Goal: Navigation & Orientation: Find specific page/section

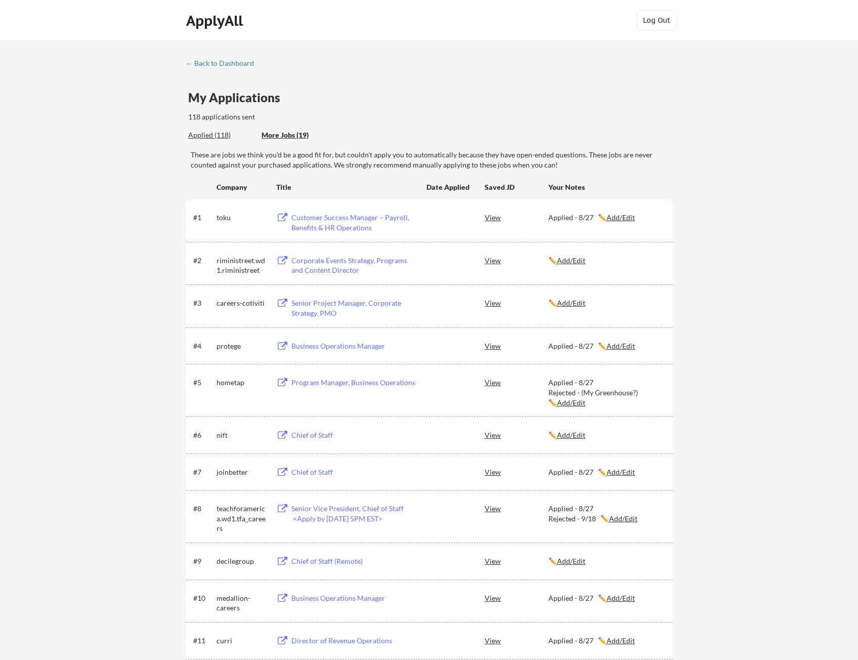
scroll to position [455, 0]
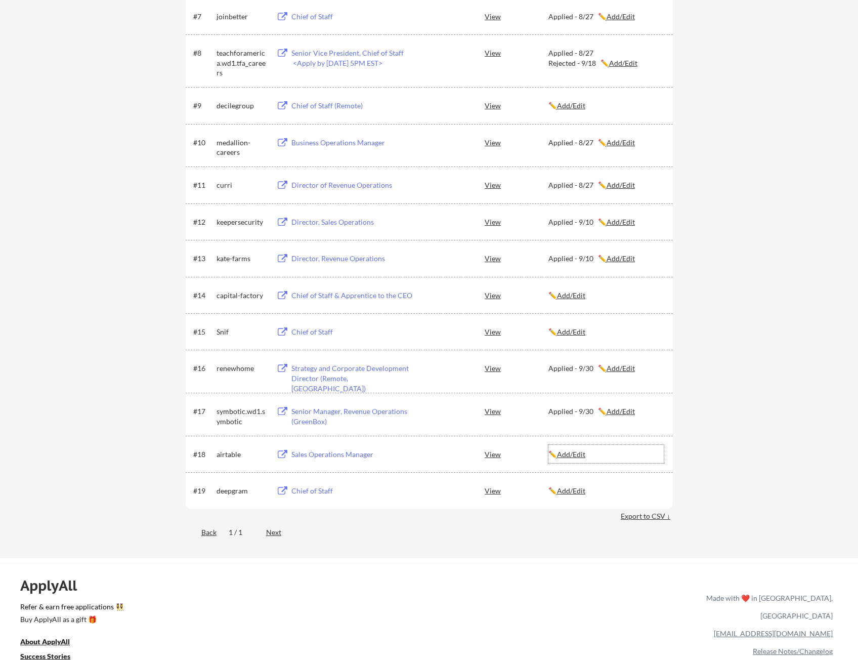
click at [573, 454] on u "Add/Edit" at bounding box center [571, 454] width 28 height 9
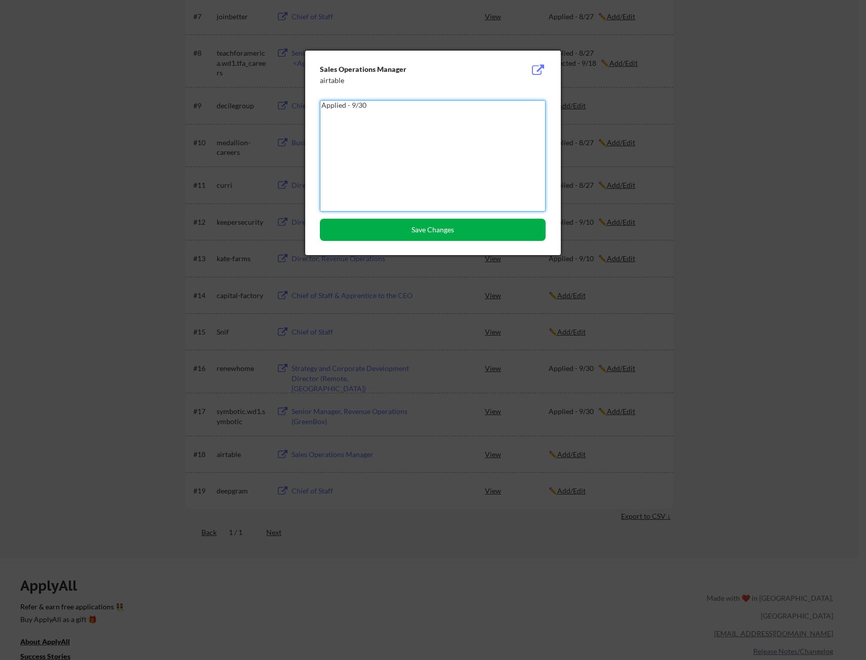
type textarea "Applied - 9/30"
click at [398, 223] on button "Save Changes" at bounding box center [433, 230] width 226 height 22
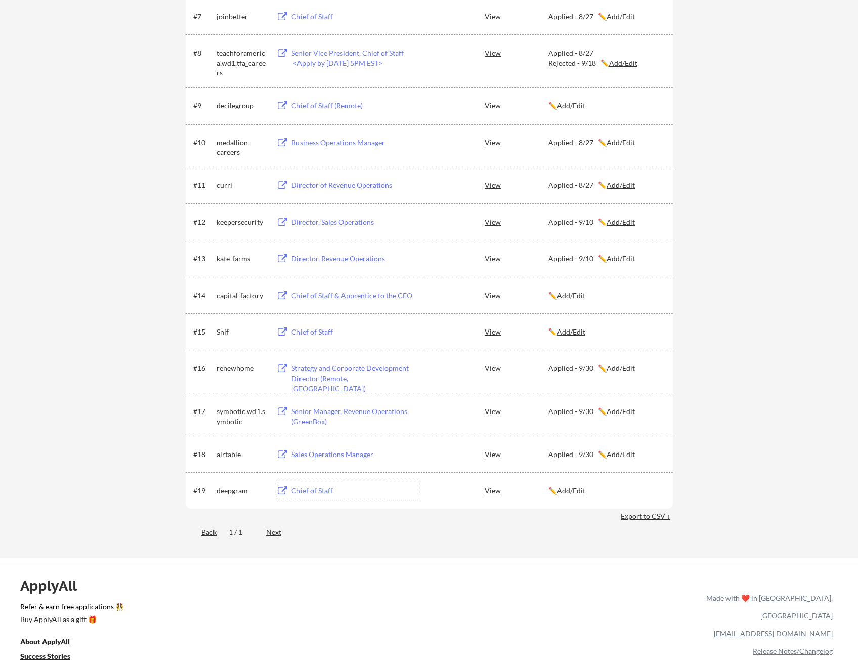
click at [319, 493] on div "Chief of Staff" at bounding box center [354, 491] width 126 height 10
click at [300, 330] on div "Chief of Staff" at bounding box center [354, 332] width 126 height 10
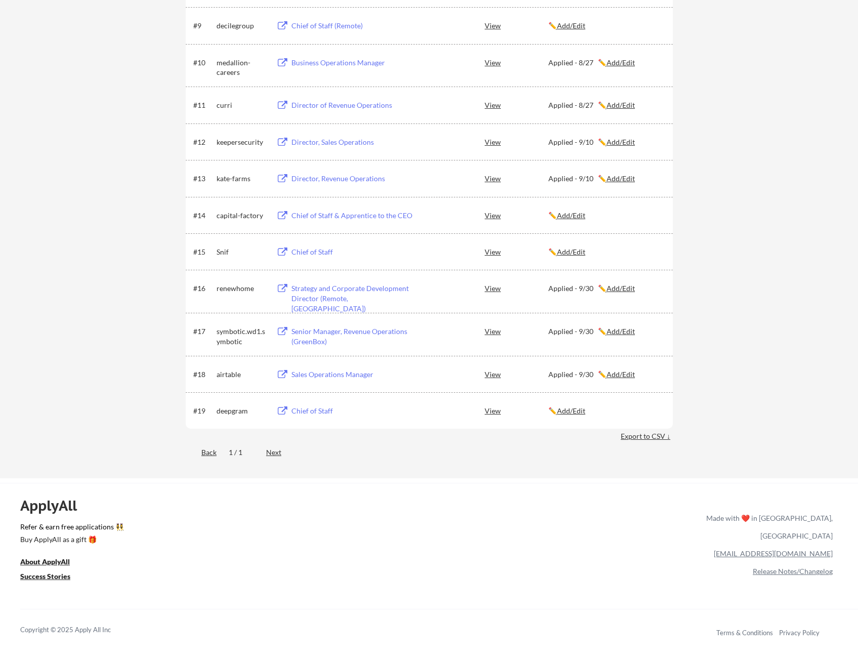
scroll to position [557, 0]
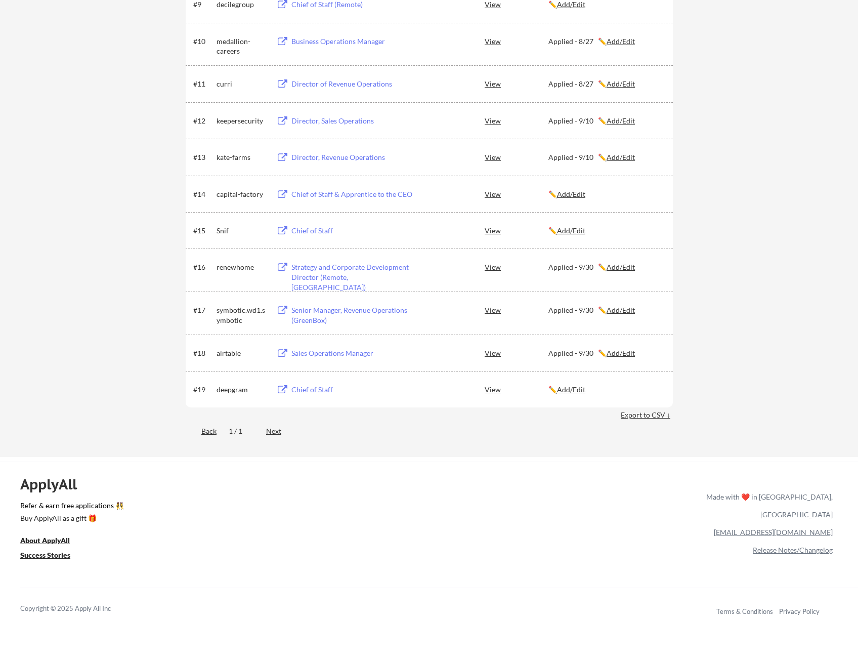
click at [202, 571] on div "ApplyAll Refer & earn free applications 👯‍♀️ Buy ApplyAll as a gift 🎁 About App…" at bounding box center [429, 549] width 858 height 160
click at [94, 503] on link "Refer & earn free applications 👯‍♀️" at bounding box center [257, 507] width 475 height 11
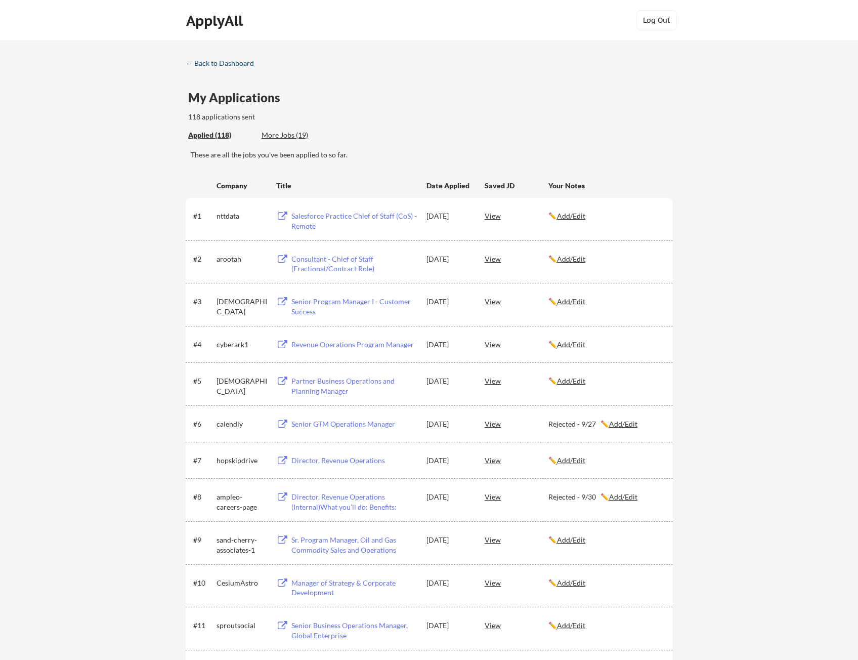
click at [208, 60] on div "← Back to Dashboard" at bounding box center [224, 63] width 76 height 7
